Goal: Task Accomplishment & Management: Use online tool/utility

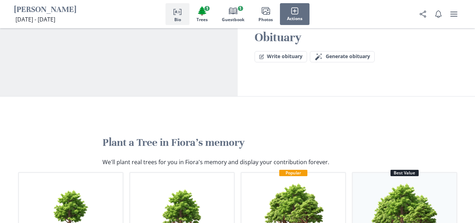
scroll to position [585, 0]
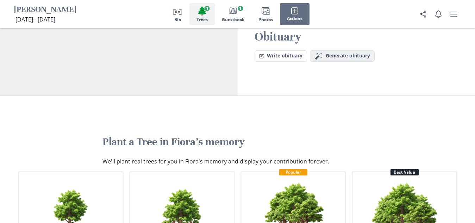
click at [343, 53] on span "Generate obituary" at bounding box center [348, 56] width 44 height 6
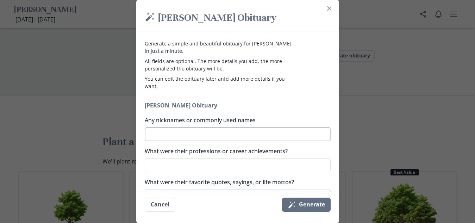
click at [230, 136] on textarea "Any nicknames or commonly used names" at bounding box center [238, 134] width 186 height 14
type textarea "J"
type textarea "x"
type textarea "Jo"
type textarea "x"
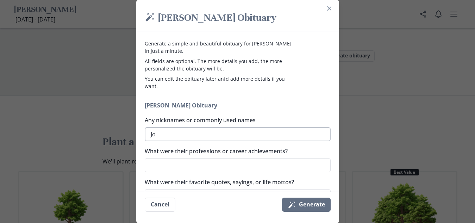
type textarea "Joy"
type textarea "x"
type textarea "Joy"
type textarea "x"
click at [223, 161] on textarea "What were their professions or career achievements?" at bounding box center [238, 165] width 186 height 14
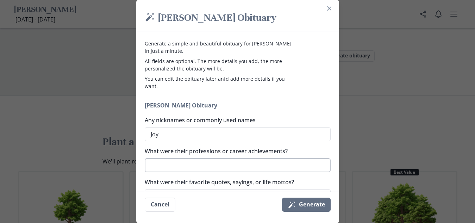
type textarea "T"
type textarea "x"
type textarea "Te"
type textarea "x"
type textarea "Tec"
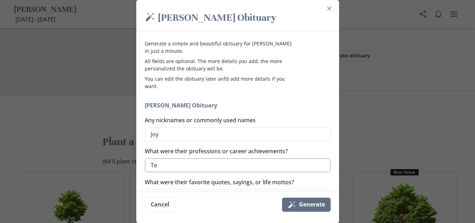
type textarea "x"
type textarea "Tech"
type textarea "x"
type textarea "Techa"
type textarea "x"
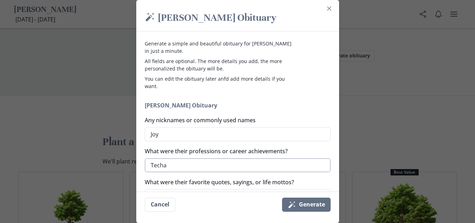
type textarea "Tech"
type textarea "x"
type textarea "Teche"
type textarea "x"
type textarea "Techer"
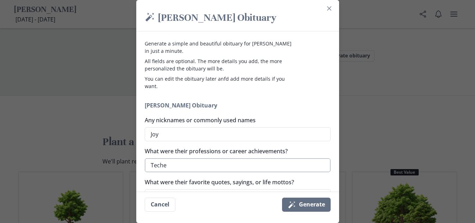
type textarea "x"
type textarea "Techer"
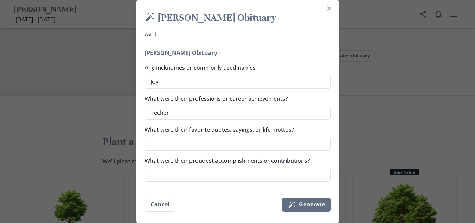
scroll to position [56, 0]
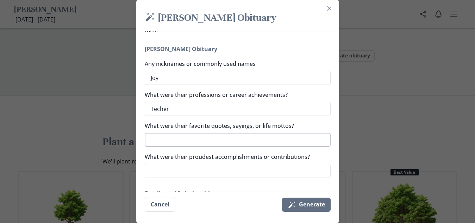
click at [240, 138] on textarea "What were their favorite quotes, sayings, or life mottos?" at bounding box center [238, 140] width 186 height 14
type textarea "x"
click at [160, 108] on textarea "Techer" at bounding box center [238, 109] width 186 height 14
type textarea "Teacher"
type textarea "x"
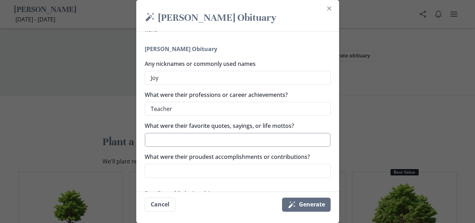
type textarea "Teacher"
type textarea "x"
click at [162, 141] on textarea "What were their favorite quotes, sayings, or life mottos?" at bounding box center [238, 140] width 186 height 14
type textarea "F"
type textarea "x"
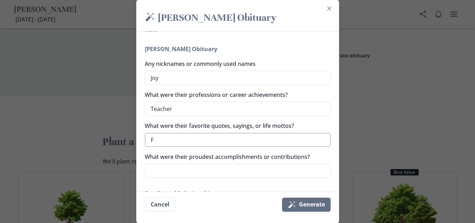
type textarea "Fa"
type textarea "x"
type textarea "Fam"
type textarea "x"
type textarea "Fami"
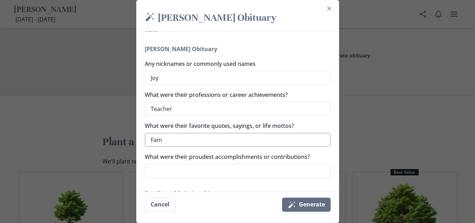
type textarea "x"
type textarea "Famil"
type textarea "x"
type textarea "Family"
type textarea "x"
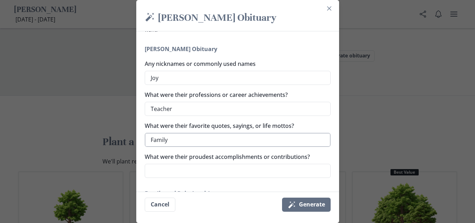
type textarea "Family"
type textarea "x"
type textarea "Family i"
type textarea "x"
type textarea "Family is"
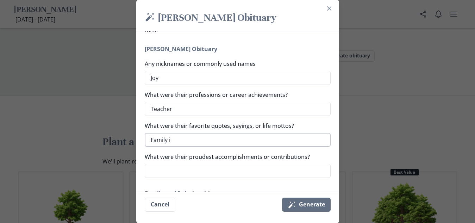
type textarea "x"
type textarea "Family is"
type textarea "x"
type textarea "Family is E"
type textarea "x"
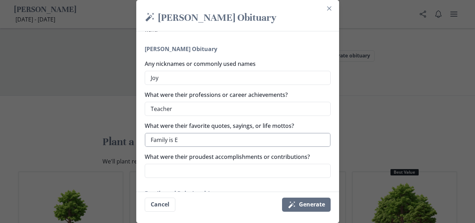
type textarea "Family is Ev"
type textarea "x"
type textarea "Family is Eve"
type textarea "x"
type textarea "Family is Ever"
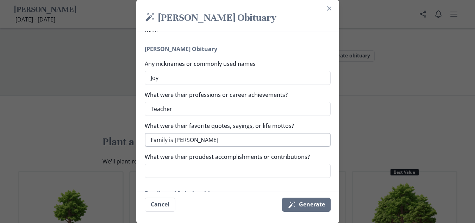
type textarea "x"
type textarea "Family is Every"
type textarea "x"
type textarea "Family is Everyt"
type textarea "x"
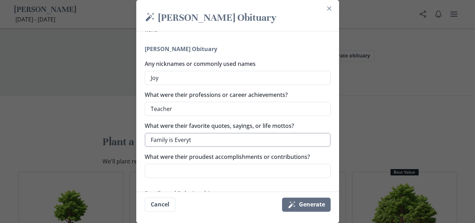
type textarea "Family is Everyth"
type textarea "x"
type textarea "Family is Everythi"
type textarea "x"
type textarea "Family is Everythin"
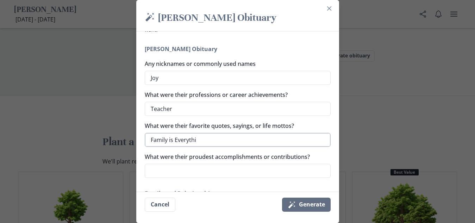
type textarea "x"
type textarea "Family is Everything"
type textarea "x"
type textarea "Family is Everything"
type textarea "x"
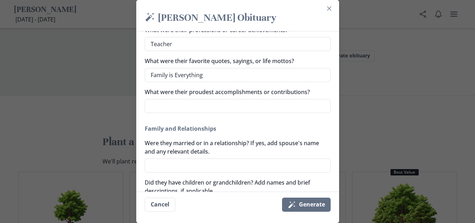
scroll to position [127, 0]
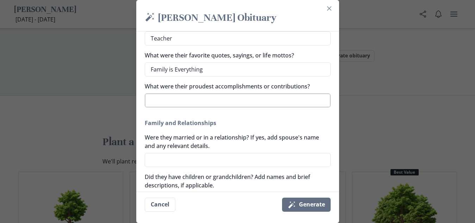
click at [266, 105] on textarea "What were their proudest accomplishments or contributions?" at bounding box center [238, 100] width 186 height 14
type textarea "T"
type textarea "x"
type textarea "To"
type textarea "x"
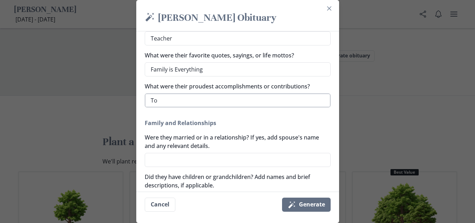
type textarea "To"
type textarea "x"
type textarea "To b"
type textarea "x"
type textarea "To be"
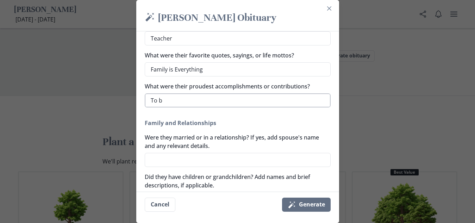
type textarea "x"
type textarea "To be"
type textarea "x"
type textarea "To be a"
type textarea "x"
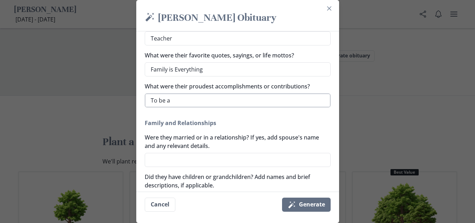
type textarea "To be ab"
type textarea "x"
type textarea "To be abl"
type textarea "x"
type textarea "To be able"
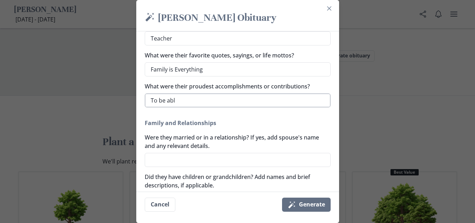
type textarea "x"
type textarea "To be able"
type textarea "x"
type textarea "To be able t"
type textarea "x"
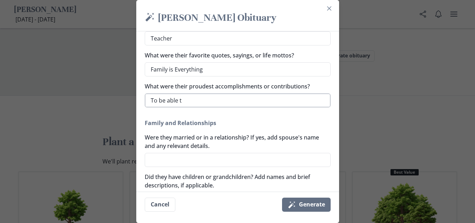
type textarea "To be able to"
type textarea "x"
type textarea "To be able to"
type textarea "x"
type textarea "To be able to p"
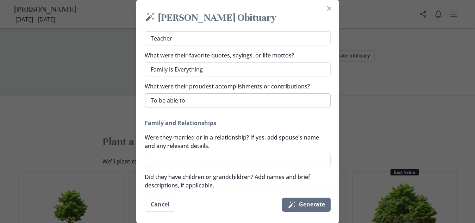
type textarea "x"
type textarea "To be able to pa"
type textarea "x"
type textarea "To be able to pas"
type textarea "x"
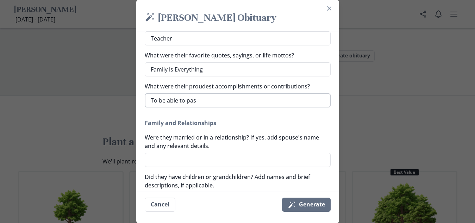
type textarea "To be able to pass"
type textarea "x"
type textarea "To be able to pass"
type textarea "x"
type textarea "To be able to pass k"
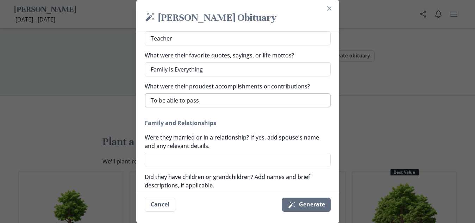
type textarea "x"
type textarea "To be able to pass kn"
type textarea "x"
type textarea "To be able to pass kno"
type textarea "x"
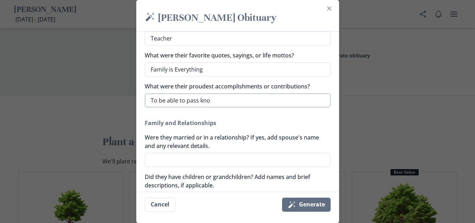
type textarea "To be able to pass know"
type textarea "x"
type textarea "To be able to pass knowl"
type textarea "x"
type textarea "To be able to pass knowle"
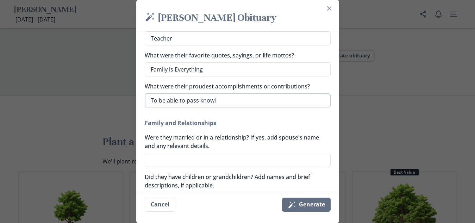
type textarea "x"
type textarea "To be able to pass knowleg"
type textarea "x"
type textarea "To be able to pass knowle"
type textarea "x"
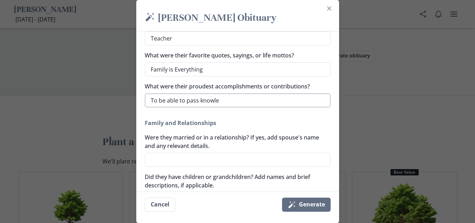
type textarea "To be able to pass knowled"
type textarea "x"
type textarea "To be able to pass knowledg"
type textarea "x"
type textarea "To be able to pass knowledge"
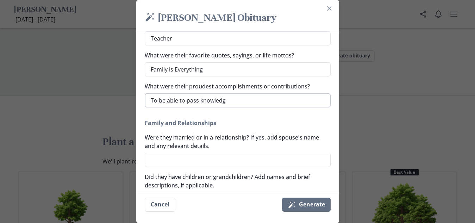
type textarea "x"
type textarea "To be able to pass knowledge"
type textarea "x"
type textarea "To be able to pass knowledge d"
type textarea "x"
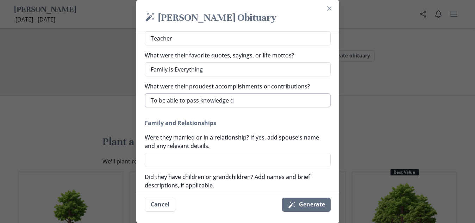
type textarea "To be able to pass knowledge do"
type textarea "x"
type textarea "To be able to pass knowledge dow"
type textarea "x"
type textarea "To be able to pass knowledge down"
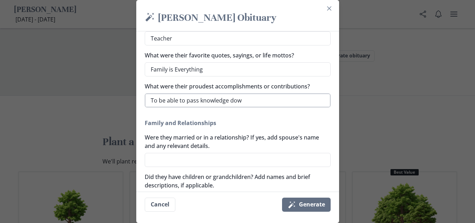
type textarea "x"
type textarea "To be able to pass knowledge down"
type textarea "x"
type textarea "To be able to pass knowledge down t"
type textarea "x"
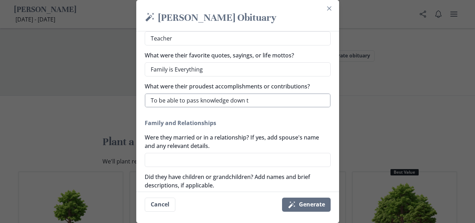
type textarea "To be able to pass knowledge down ti"
type textarea "x"
type textarea "To be able to pass knowledge down t"
type textarea "x"
type textarea "To be able to pass knowledge down to"
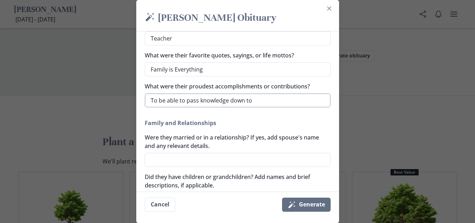
type textarea "x"
type textarea "To be able to pass knowledge down to"
type textarea "x"
type textarea "To be able to pass knowledge down to t"
type textarea "x"
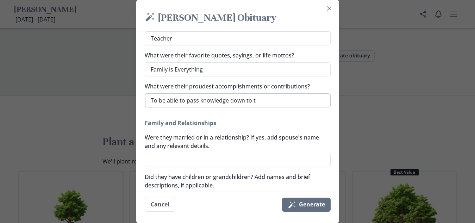
type textarea "To be able to pass knowledge down to th"
type textarea "x"
type textarea "To be able to pass knowledge down to the"
type textarea "x"
type textarea "To be able to pass knowledge down to the"
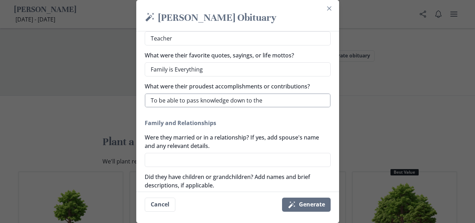
type textarea "x"
type textarea "To be able to pass knowledge down to the y"
type textarea "x"
type textarea "To be able to pass knowledge down to the yo"
type textarea "x"
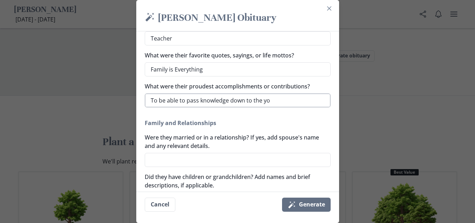
type textarea "To be able to pass knowledge down to the you"
type textarea "x"
type textarea "To be able to pass knowledge down to the youn"
type textarea "x"
type textarea "To be able to pass knowledge down to the young"
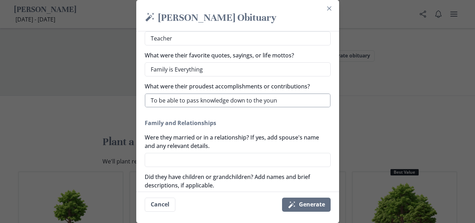
type textarea "x"
type textarea "To be able to pass knowledge down to the young"
type textarea "x"
type textarea "To be able to pass knowledge down to the young o"
type textarea "x"
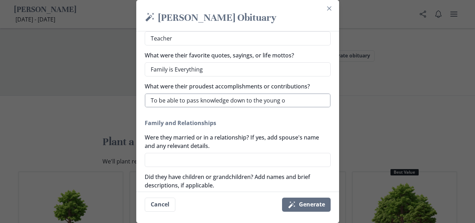
type textarea "To be able to pass knowledge down to the young on"
type textarea "x"
type textarea "To be able to pass knowledge down to the young onc"
type textarea "x"
type textarea "To be able to pass knowledge down to the young once"
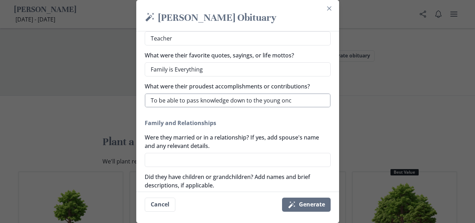
type textarea "x"
type textarea "To be able to pass knowledge down to the young once"
type textarea "x"
type textarea "To be able to pass knowledge down to the young once"
type textarea "x"
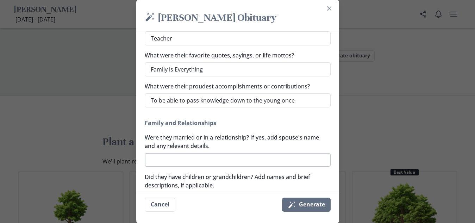
click at [232, 162] on textarea "Were they married or in a relationship? If yes, add spouse's name and any relev…" at bounding box center [238, 160] width 186 height 14
type textarea "C"
type textarea "x"
type textarea "Cy"
type textarea "x"
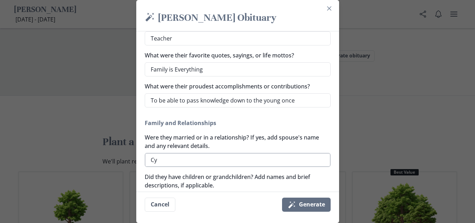
type textarea "Cyr"
type textarea "x"
type textarea "Cyru"
type textarea "x"
type textarea "Cyrus"
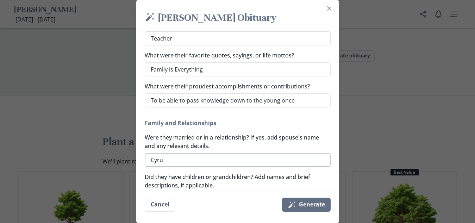
type textarea "x"
type textarea "Cyrus"
type textarea "x"
type textarea "Cyrus H"
type textarea "x"
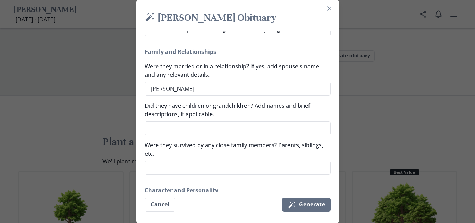
scroll to position [211, 0]
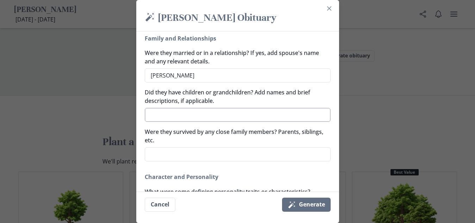
click at [212, 116] on textarea "Did they have children or grandchildren? Add names and brief descriptions, if a…" at bounding box center [238, 115] width 186 height 14
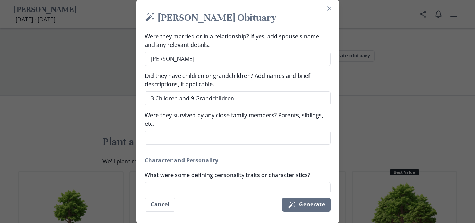
scroll to position [240, 0]
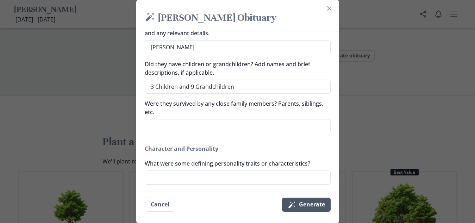
click at [317, 202] on button "Magic wand Generate" at bounding box center [306, 205] width 49 height 14
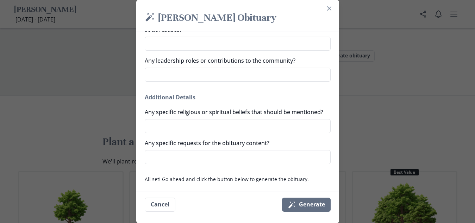
scroll to position [509, 0]
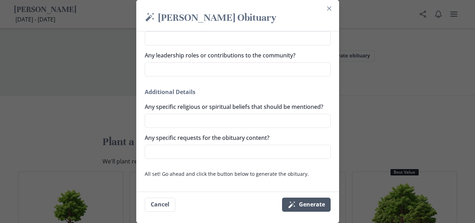
click at [318, 203] on button "Magic wand Generate" at bounding box center [306, 205] width 49 height 14
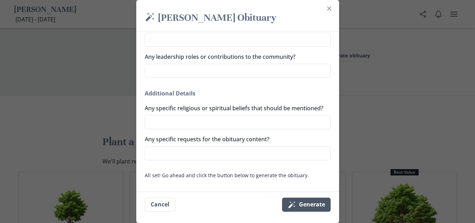
scroll to position [506, 0]
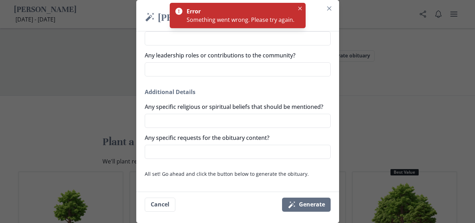
click at [336, 14] on header "Magic wand Fiora Hayes's Obituary" at bounding box center [237, 19] width 203 height 26
click at [331, 9] on icon "Close" at bounding box center [329, 8] width 4 height 4
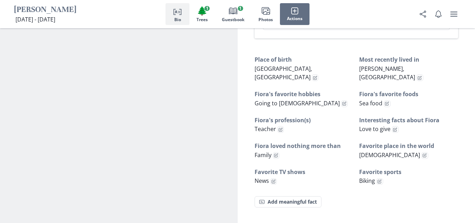
scroll to position [195, 0]
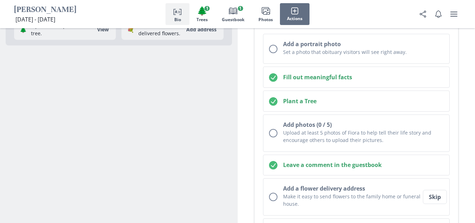
scroll to position [111, 0]
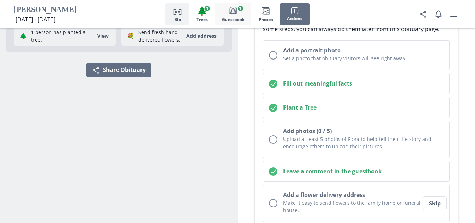
click at [228, 6] on button "Book Guestbook 1" at bounding box center [233, 14] width 37 height 22
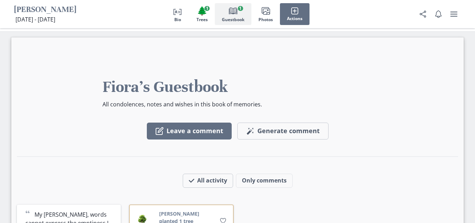
scroll to position [1004, 0]
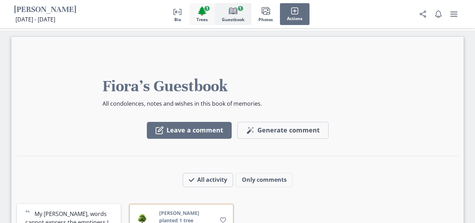
click at [205, 7] on span "1" at bounding box center [207, 8] width 5 height 5
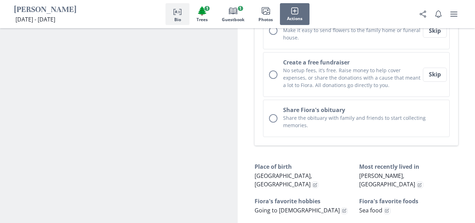
scroll to position [0, 0]
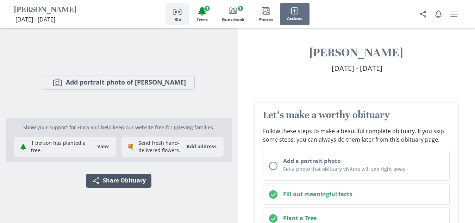
click at [117, 176] on button "Share Share Obituary" at bounding box center [119, 181] width 66 height 14
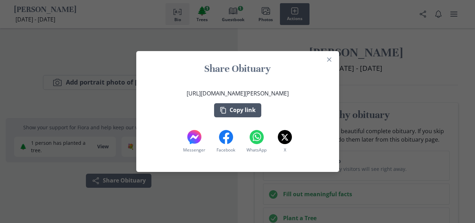
click at [245, 108] on button "Copy link" at bounding box center [237, 110] width 47 height 14
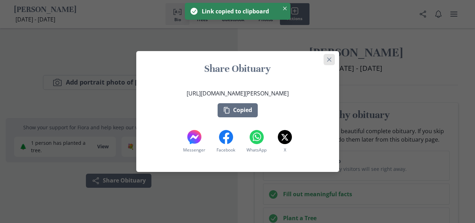
click at [334, 60] on button "Close" at bounding box center [329, 59] width 11 height 11
